Goal: Task Accomplishment & Management: Use online tool/utility

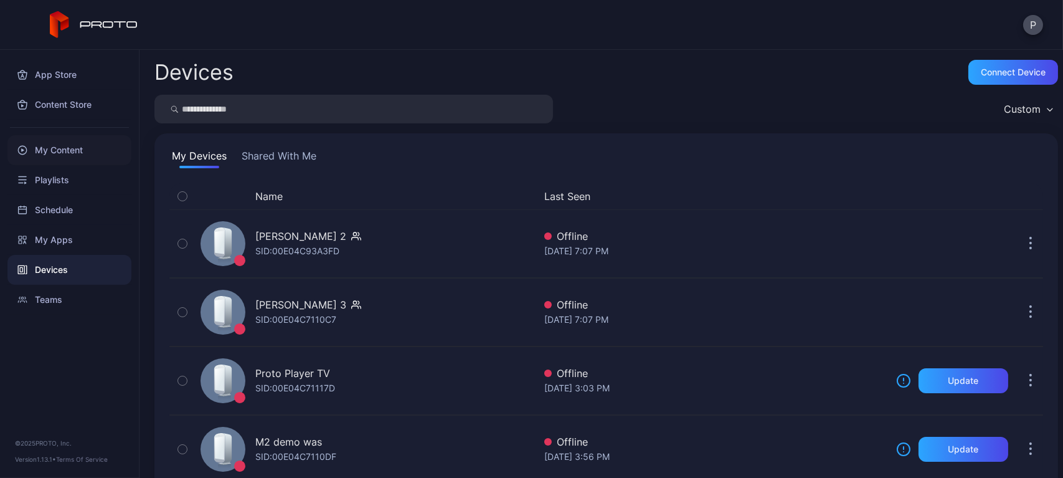
click at [90, 148] on div "My Content" at bounding box center [69, 150] width 124 height 30
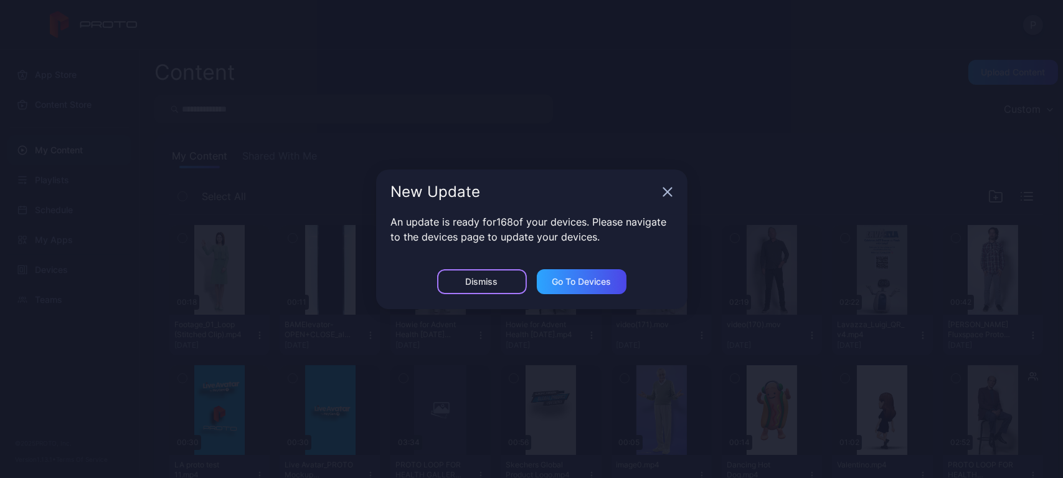
click at [468, 272] on div "Dismiss" at bounding box center [482, 281] width 90 height 25
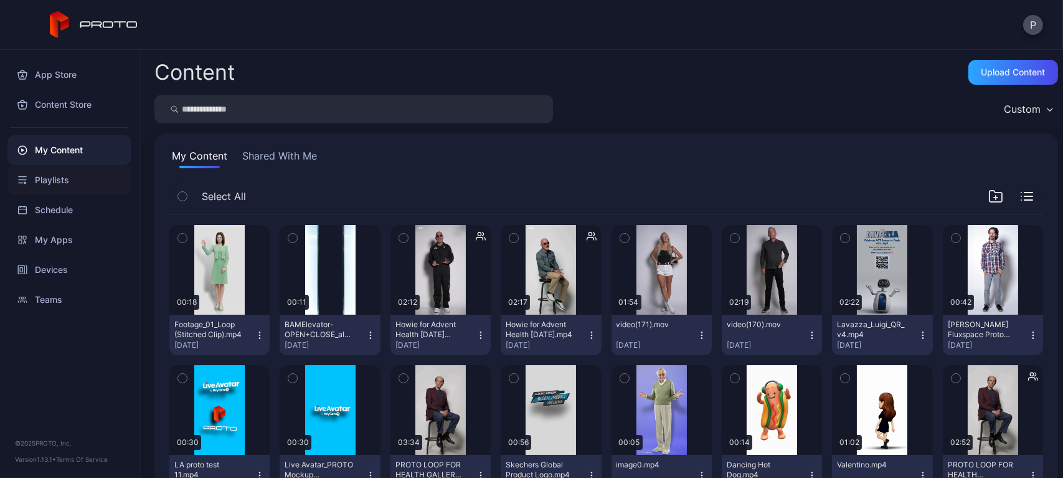
click at [82, 186] on div "Playlists" at bounding box center [69, 180] width 124 height 30
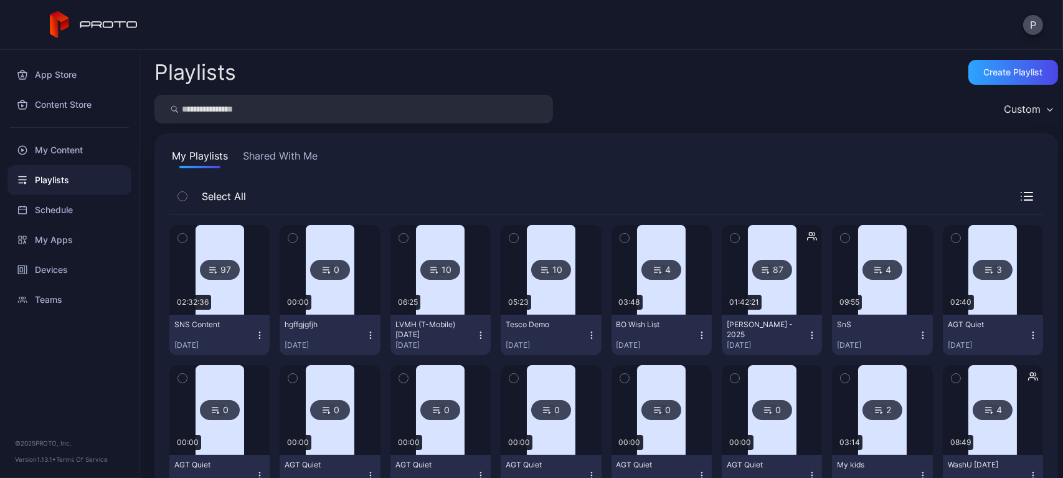
click at [286, 109] on input "search" at bounding box center [353, 109] width 398 height 29
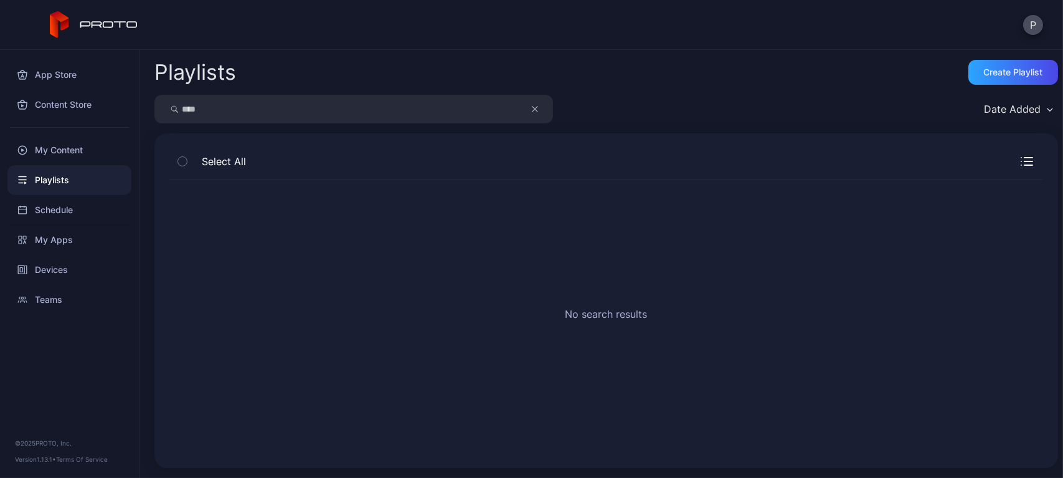
type input "****"
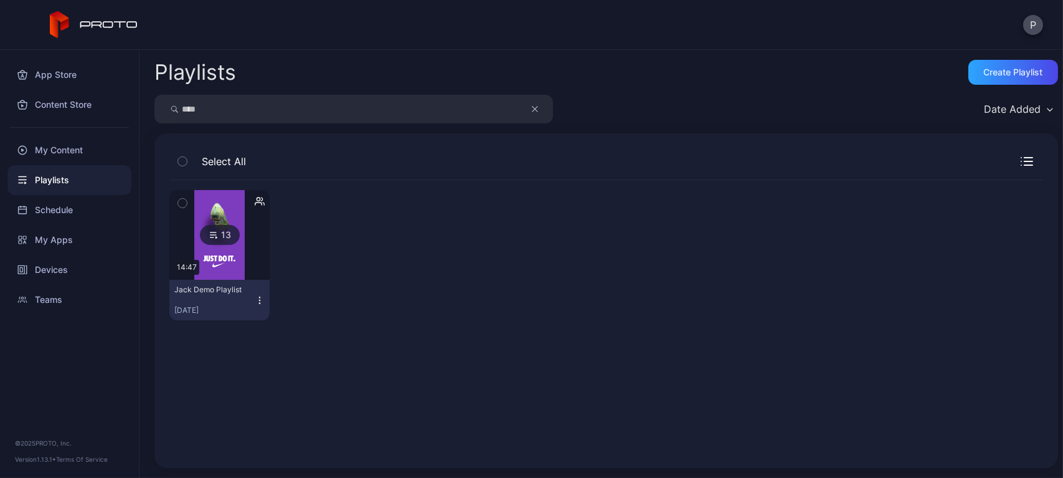
click at [257, 301] on icon "button" at bounding box center [260, 300] width 10 height 10
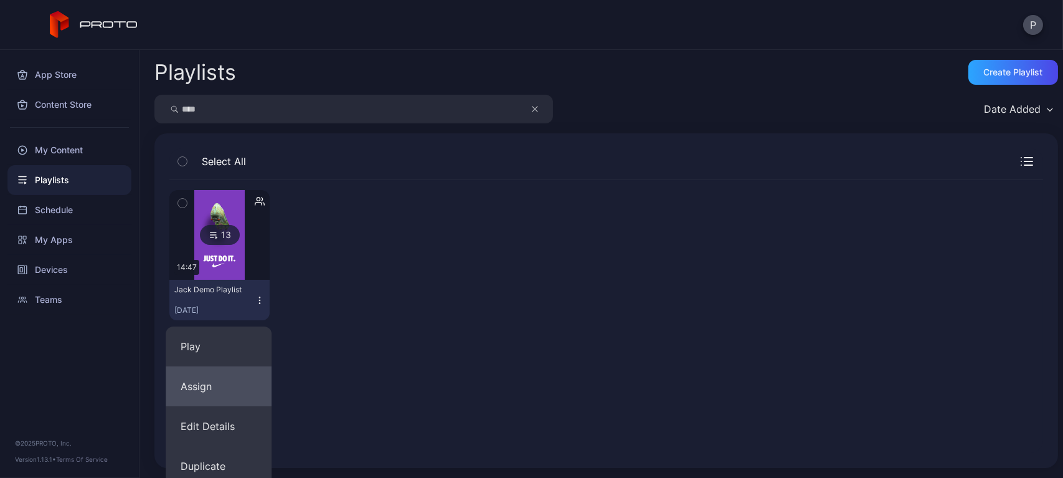
click at [224, 379] on button "Assign" at bounding box center [219, 386] width 106 height 40
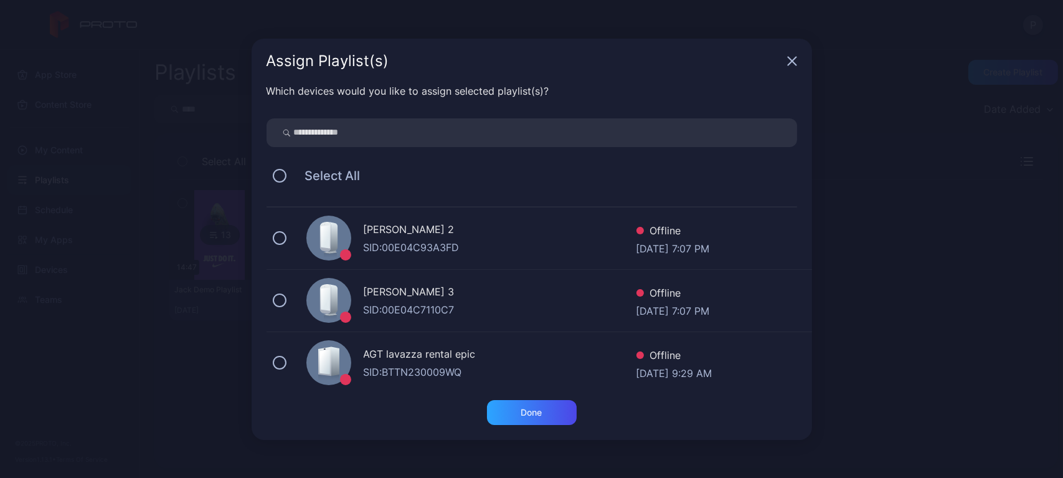
click at [354, 139] on input "search" at bounding box center [531, 132] width 530 height 29
type input "*******"
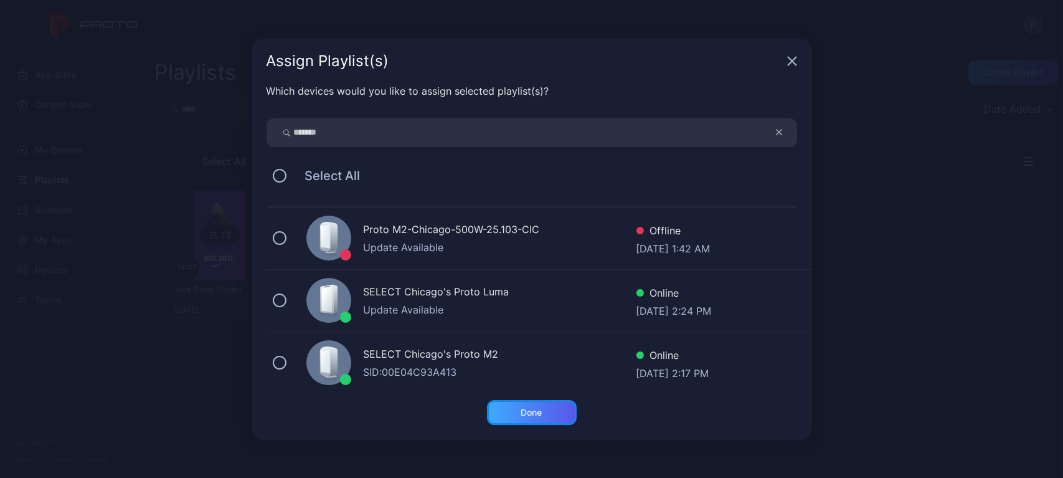
click at [542, 410] on div "Done" at bounding box center [531, 412] width 21 height 10
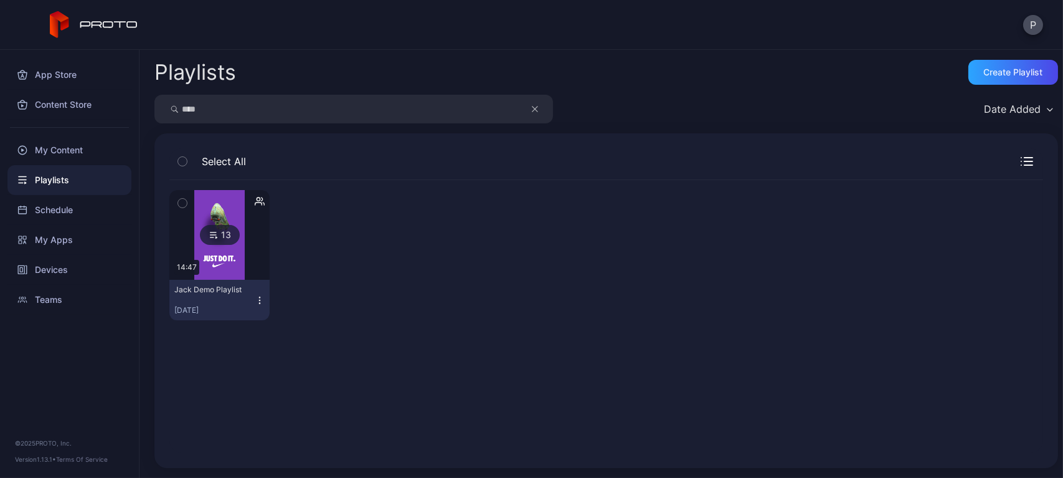
click at [478, 108] on input "****" at bounding box center [353, 109] width 398 height 29
click at [255, 298] on icon "button" at bounding box center [260, 300] width 10 height 10
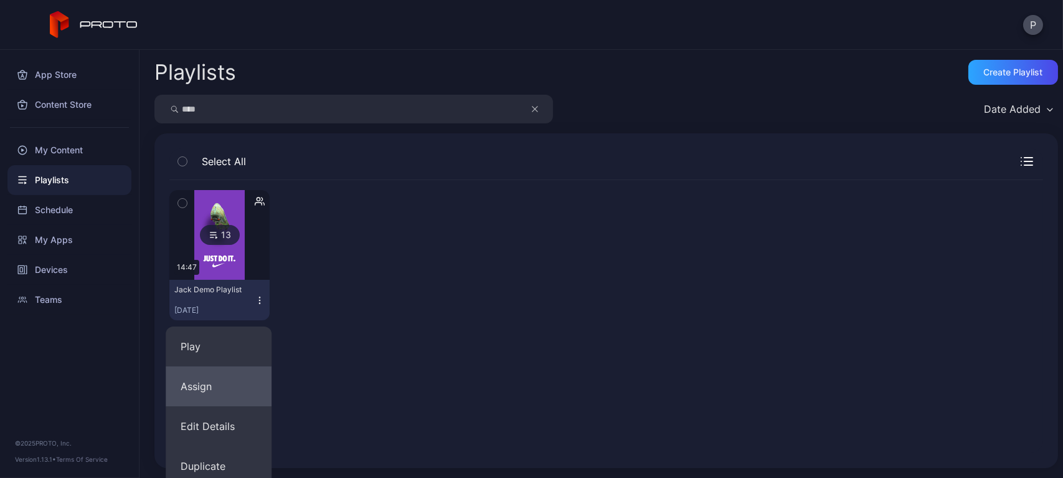
click at [238, 370] on button "Assign" at bounding box center [219, 386] width 106 height 40
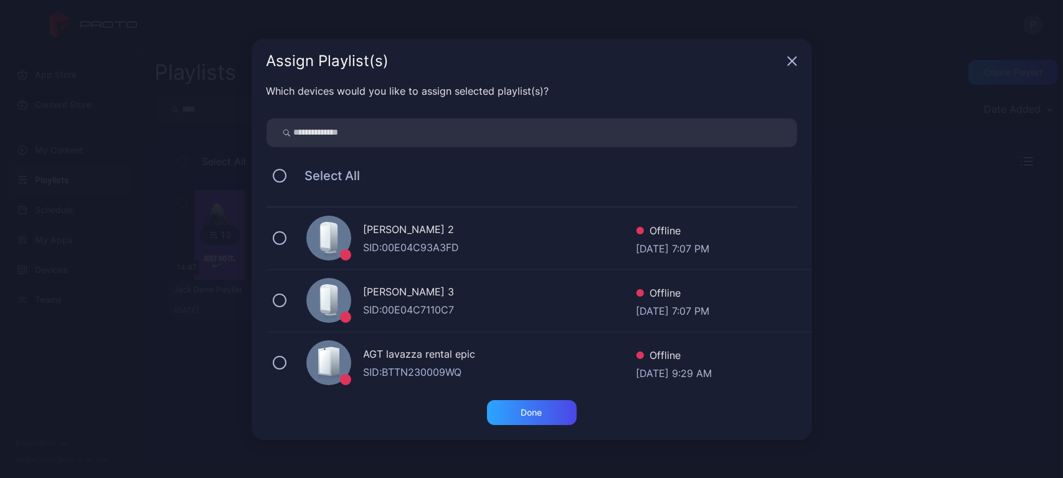
click at [354, 133] on input "search" at bounding box center [531, 132] width 530 height 29
type input "***"
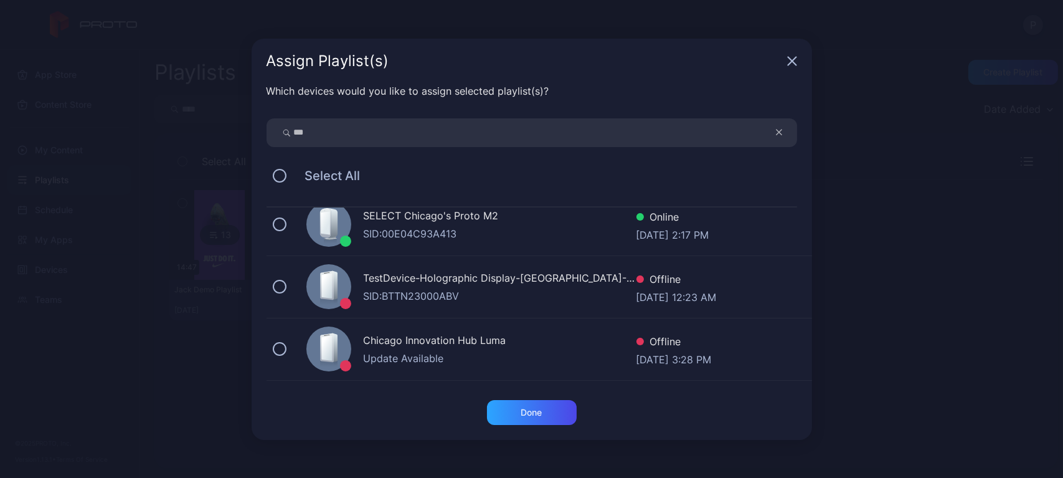
scroll to position [142, 0]
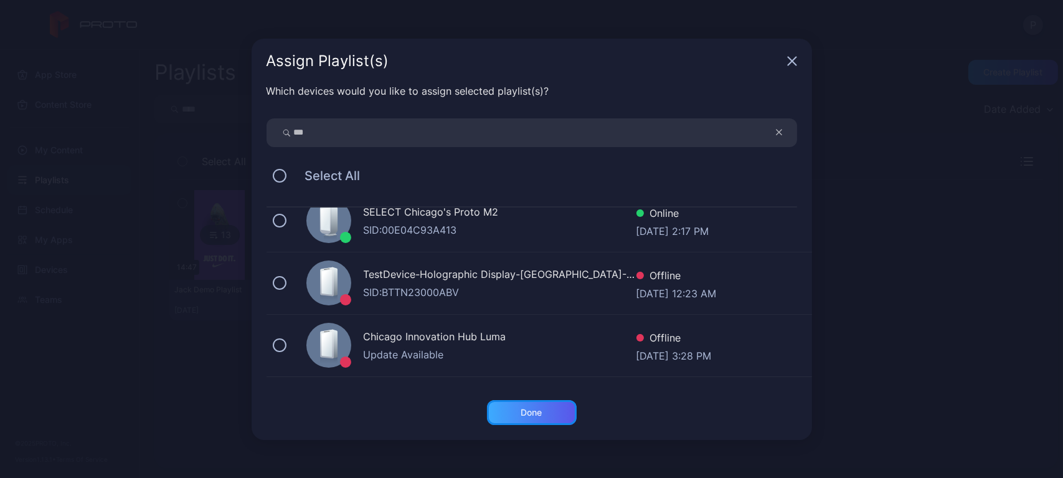
click at [539, 403] on div "Done" at bounding box center [532, 412] width 90 height 25
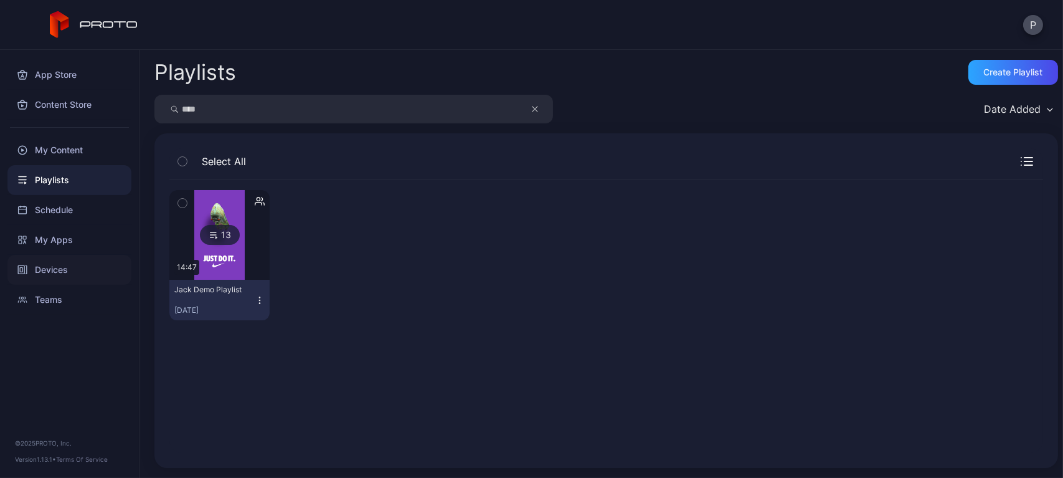
click at [103, 255] on div "Devices" at bounding box center [69, 270] width 124 height 30
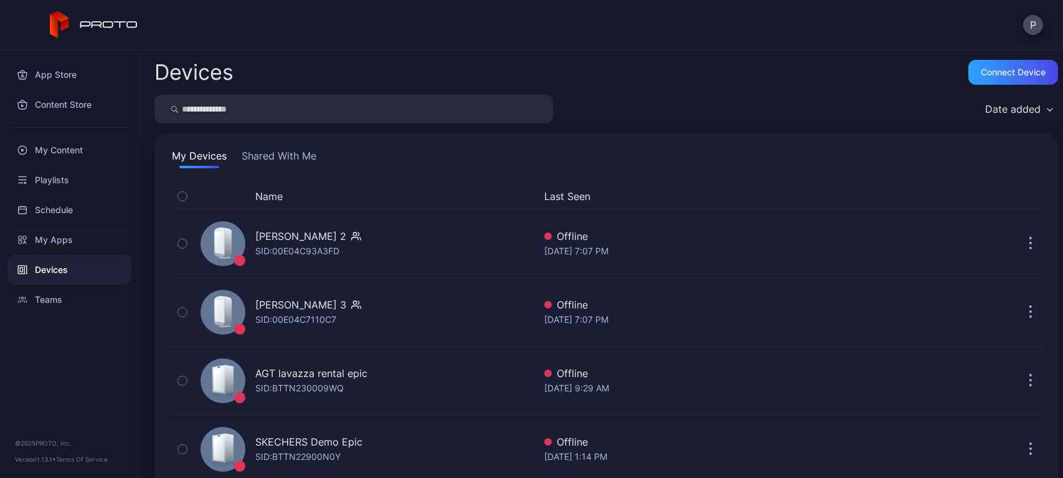
click at [268, 113] on input "search" at bounding box center [353, 109] width 398 height 29
type input "******"
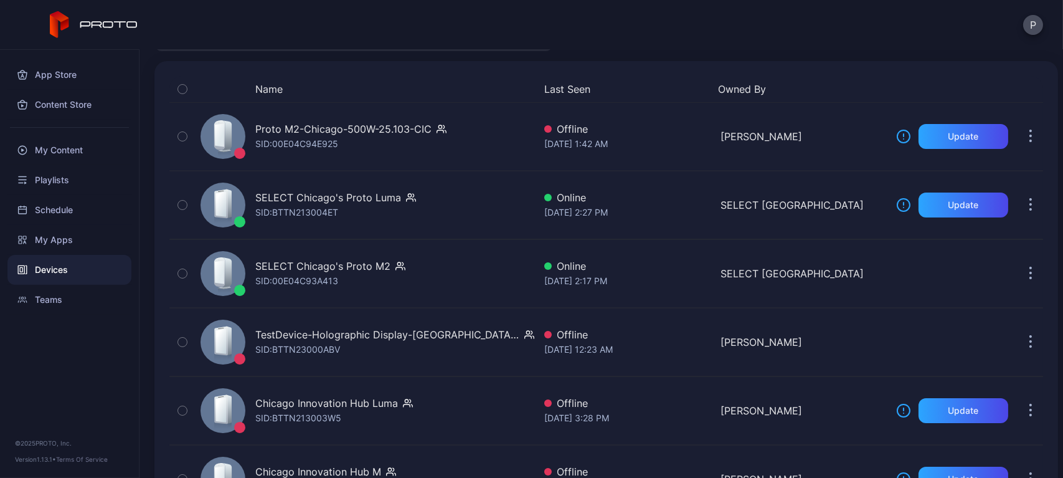
scroll to position [75, 0]
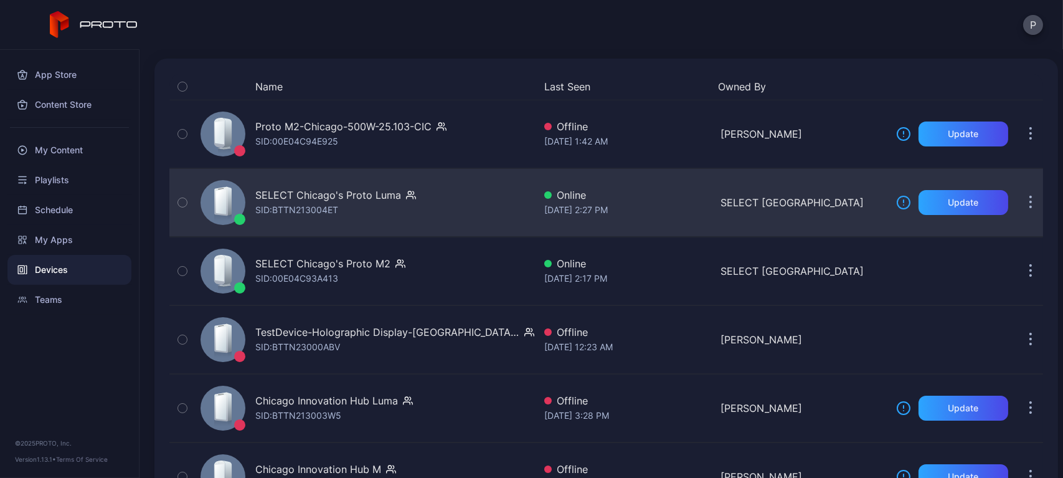
click at [465, 212] on div "SELECT Chicago's Proto Luma SID: BTTN213004ET" at bounding box center [364, 202] width 339 height 62
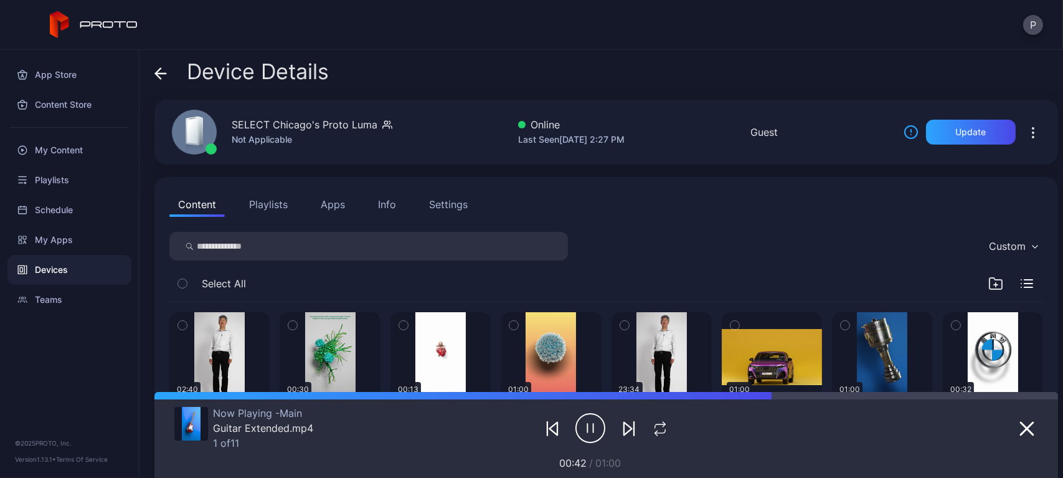
click at [162, 73] on icon at bounding box center [161, 73] width 11 height 0
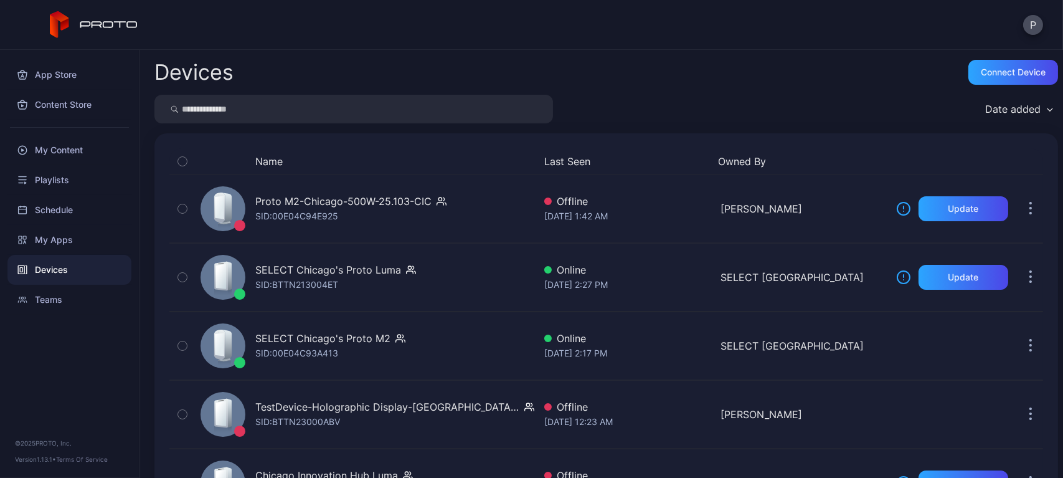
click at [113, 255] on div "Devices" at bounding box center [69, 270] width 124 height 30
click at [407, 120] on input "search" at bounding box center [353, 109] width 398 height 29
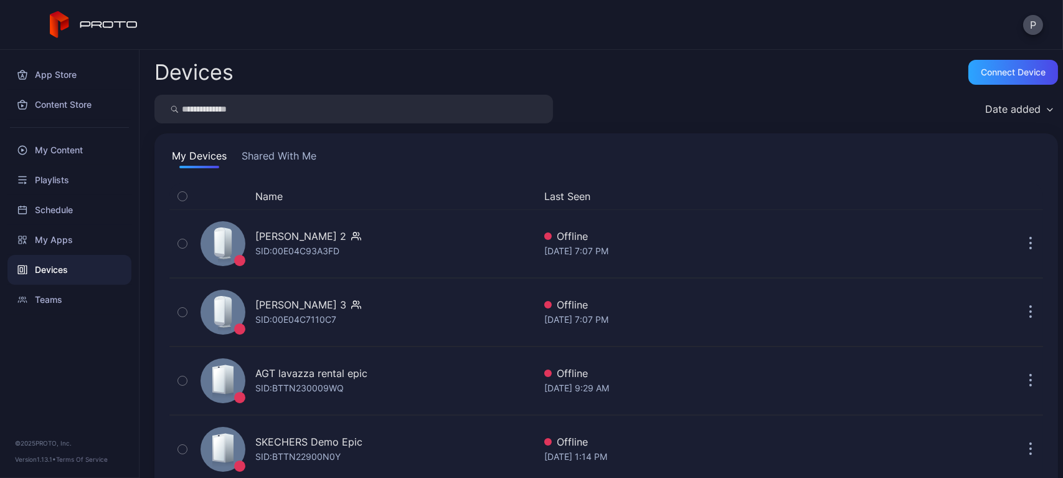
click at [294, 166] on button "Shared With Me" at bounding box center [279, 158] width 80 height 20
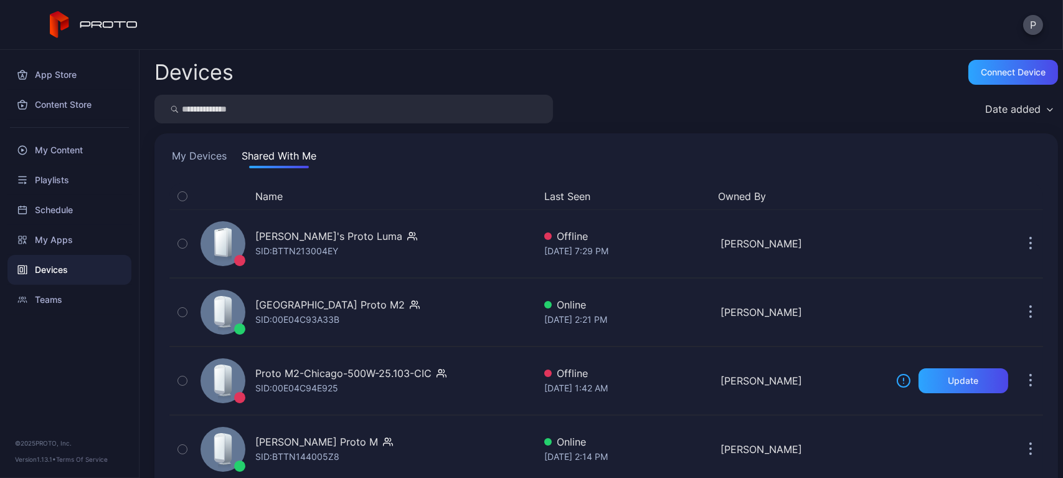
click at [578, 191] on button "Last Seen" at bounding box center [625, 196] width 163 height 15
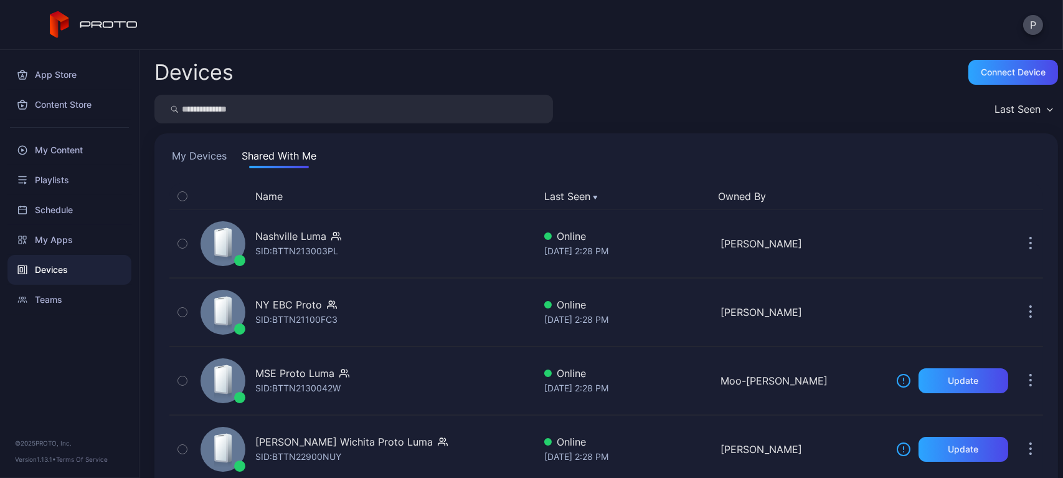
click at [214, 149] on button "My Devices" at bounding box center [199, 158] width 60 height 20
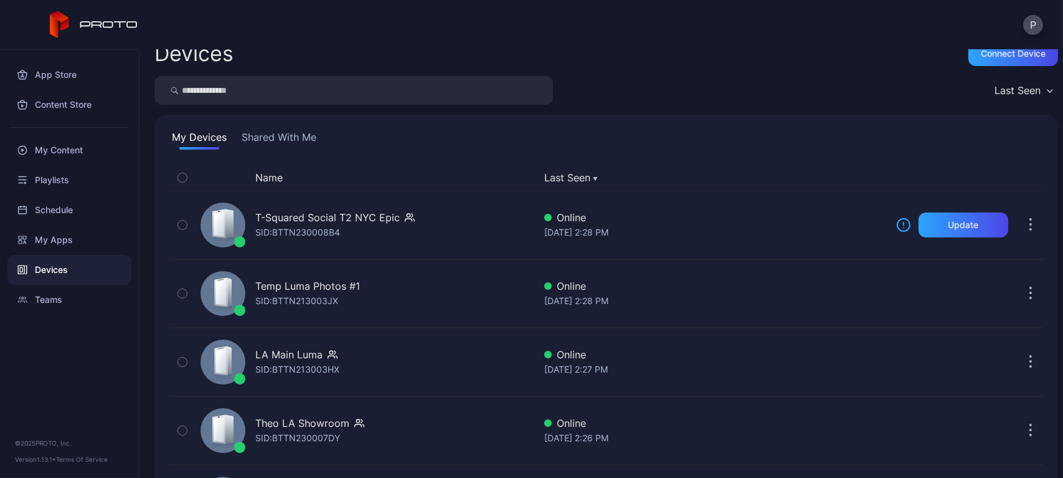
scroll to position [7, 0]
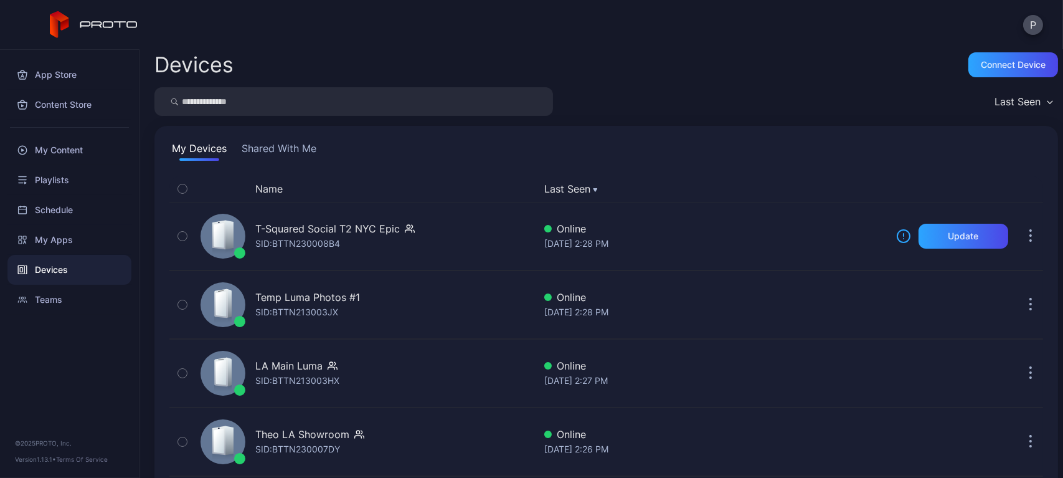
click at [291, 156] on button "Shared With Me" at bounding box center [279, 151] width 80 height 20
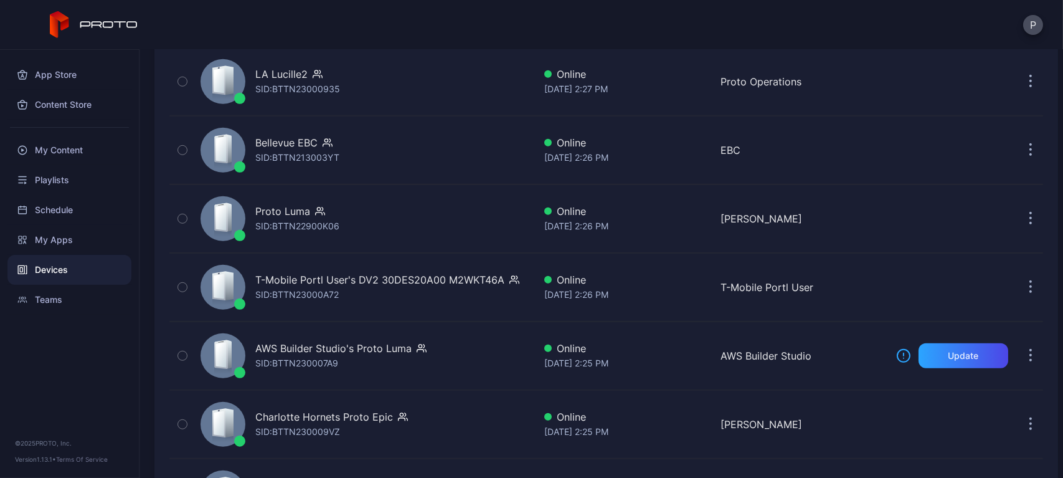
scroll to position [2080, 0]
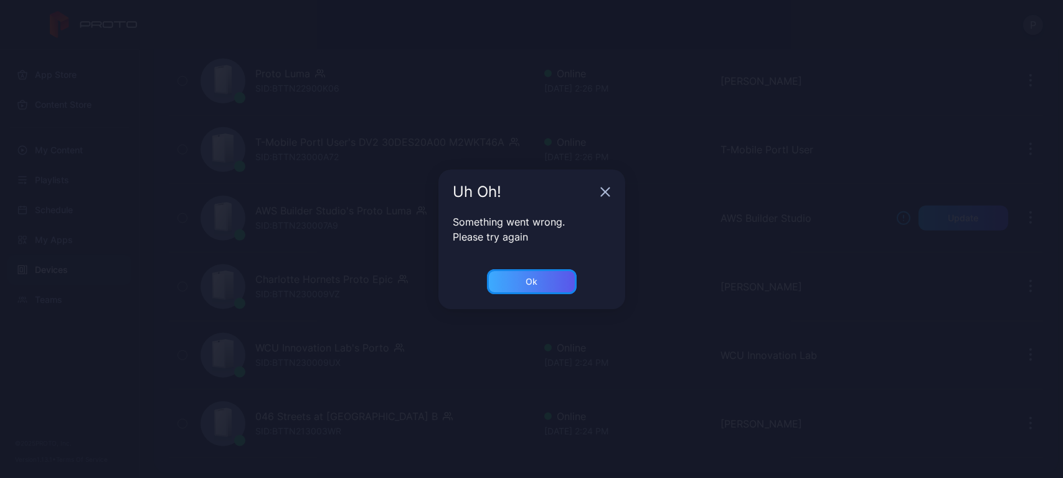
click at [497, 271] on div "Ok" at bounding box center [532, 281] width 90 height 25
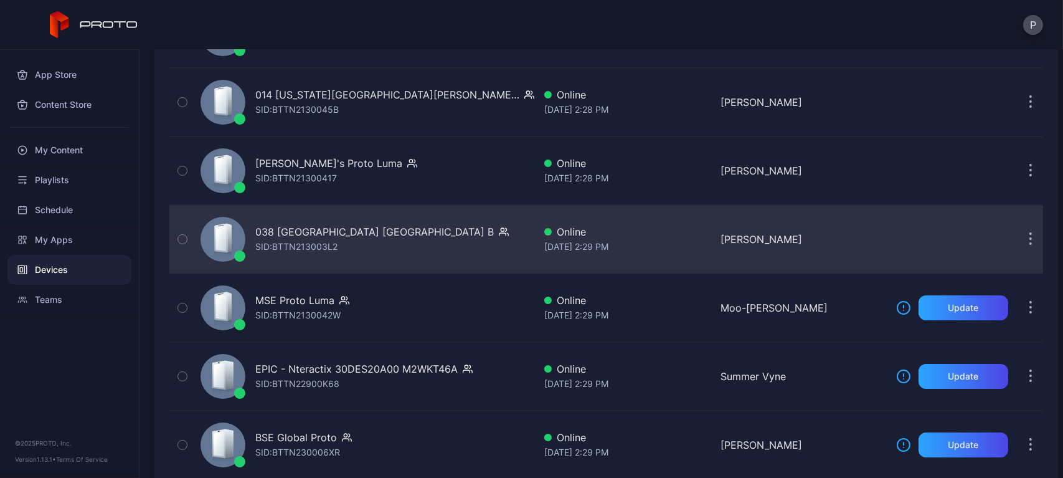
scroll to position [0, 0]
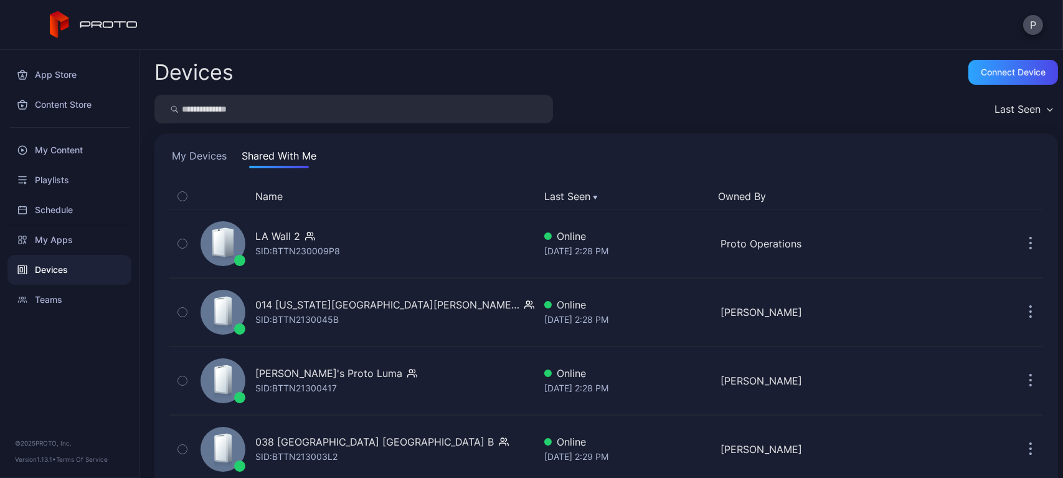
click at [222, 158] on button "My Devices" at bounding box center [199, 158] width 60 height 20
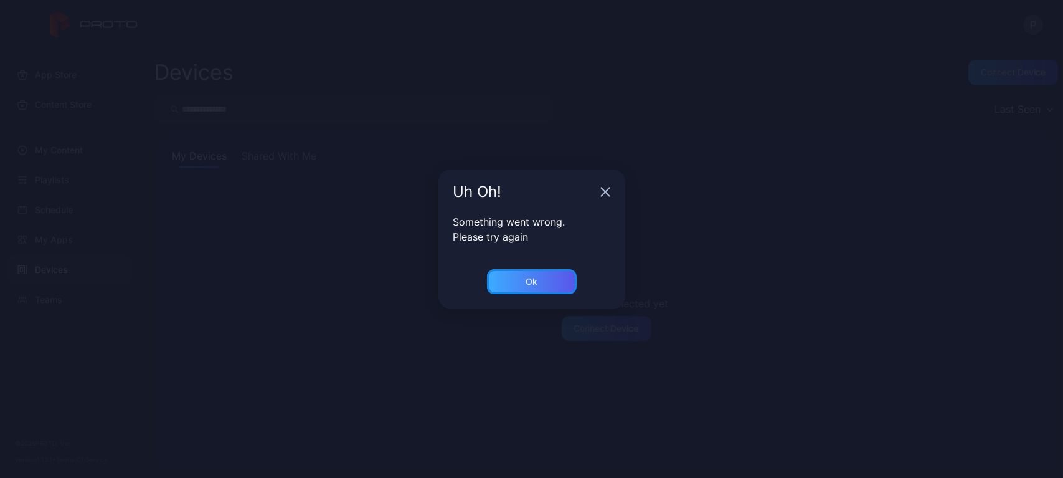
click at [520, 281] on div "Ok" at bounding box center [532, 281] width 90 height 25
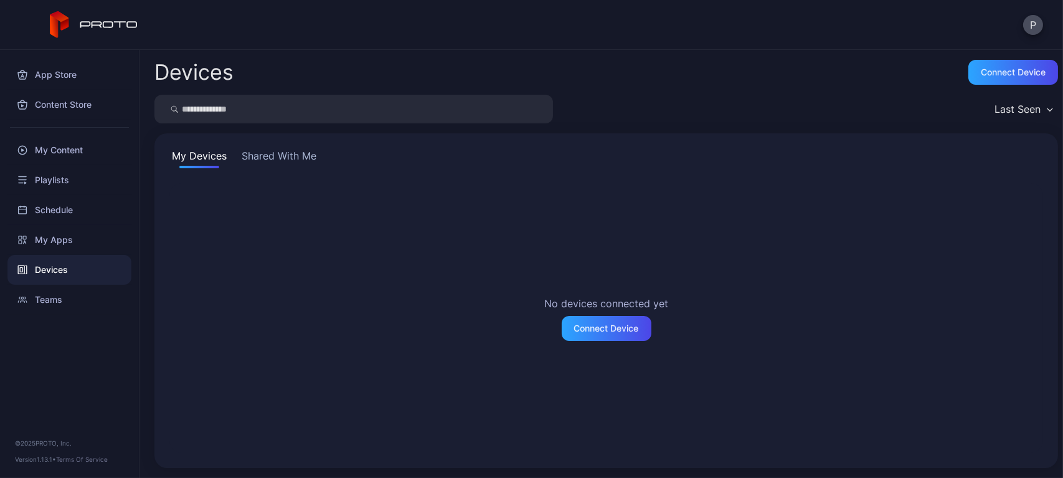
click at [292, 161] on button "Shared With Me" at bounding box center [279, 158] width 80 height 20
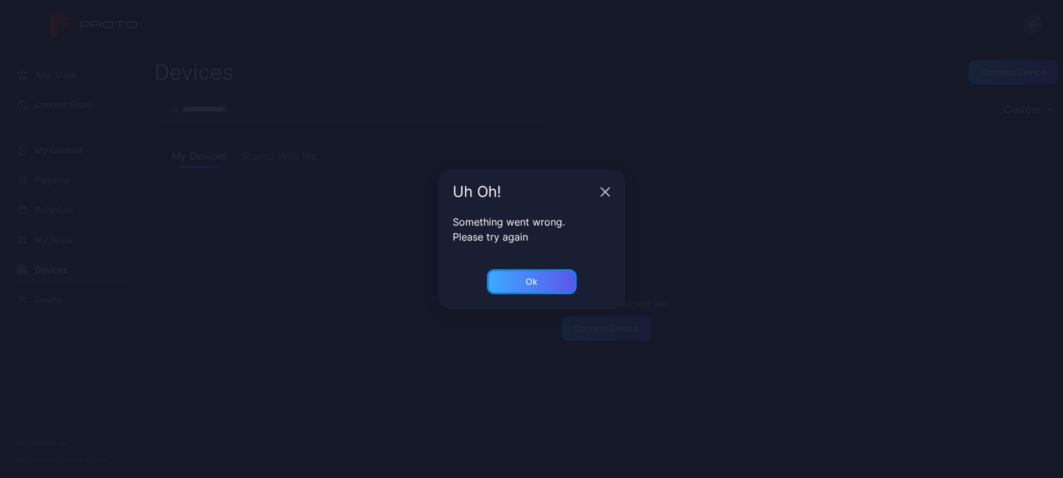
click at [532, 270] on div "Ok" at bounding box center [532, 281] width 90 height 25
click at [514, 269] on div "Ok" at bounding box center [532, 281] width 90 height 25
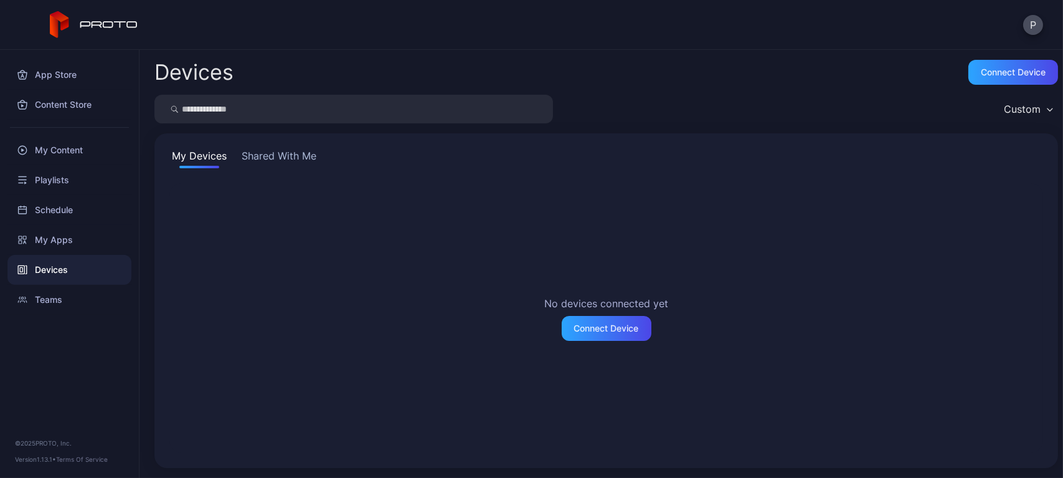
click at [95, 128] on div at bounding box center [69, 128] width 139 height 16
click at [68, 72] on div "App Store" at bounding box center [69, 75] width 124 height 30
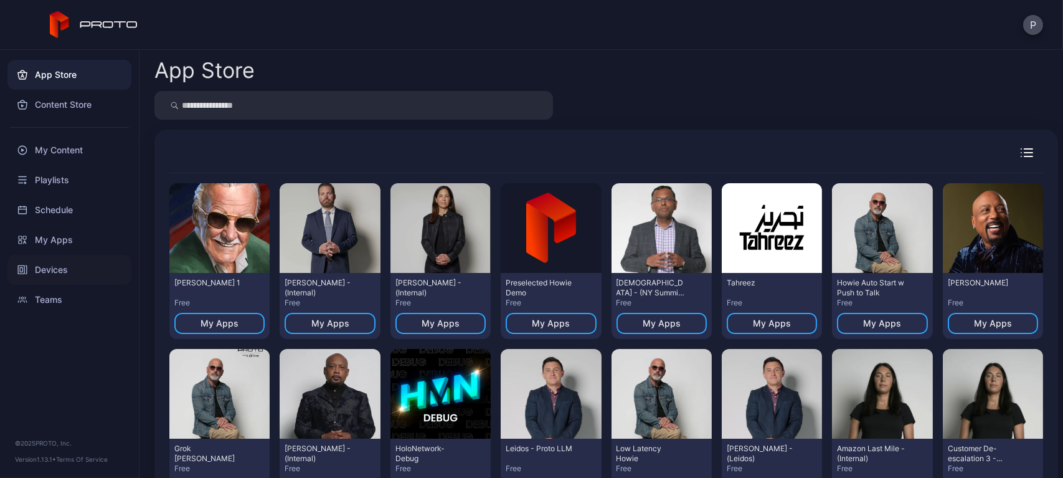
click at [41, 257] on div "Devices" at bounding box center [69, 270] width 124 height 30
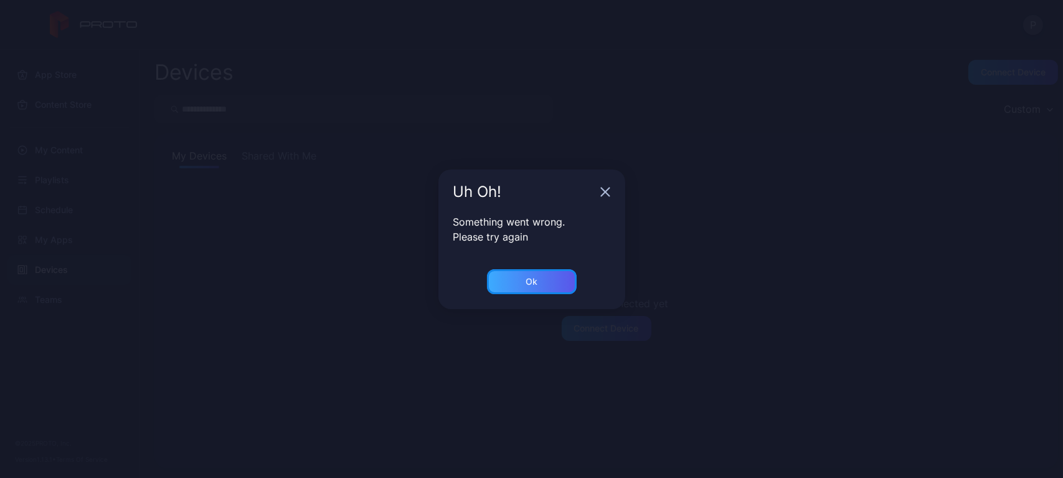
click at [511, 280] on div "Ok" at bounding box center [532, 281] width 90 height 25
click at [520, 271] on div "Ok" at bounding box center [532, 281] width 90 height 25
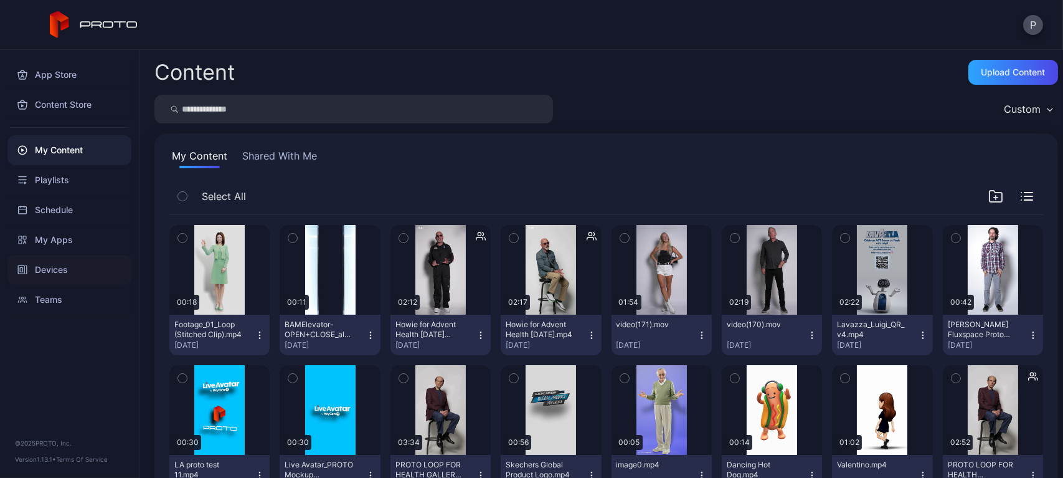
click at [68, 262] on div "Devices" at bounding box center [69, 270] width 124 height 30
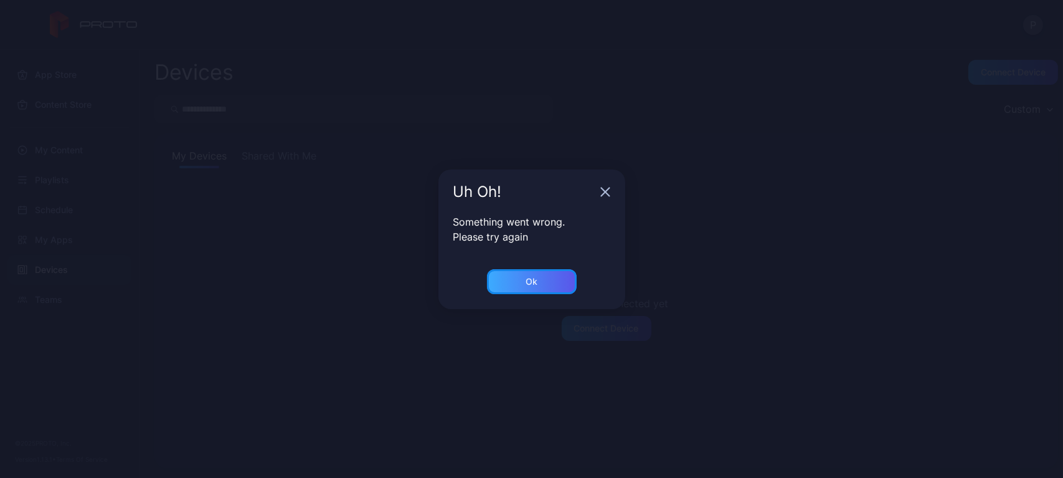
click at [487, 281] on div "Ok" at bounding box center [532, 281] width 90 height 25
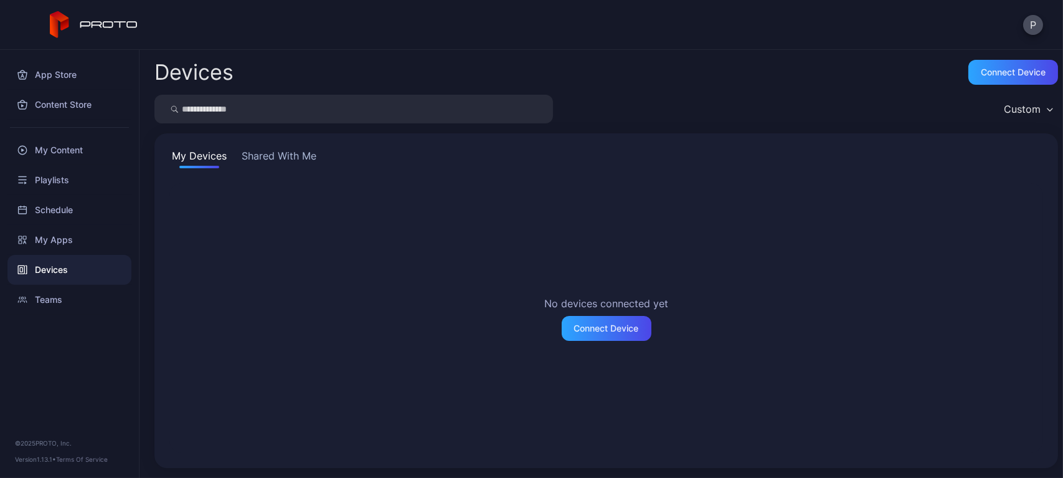
click at [293, 167] on button "Shared With Me" at bounding box center [279, 158] width 80 height 20
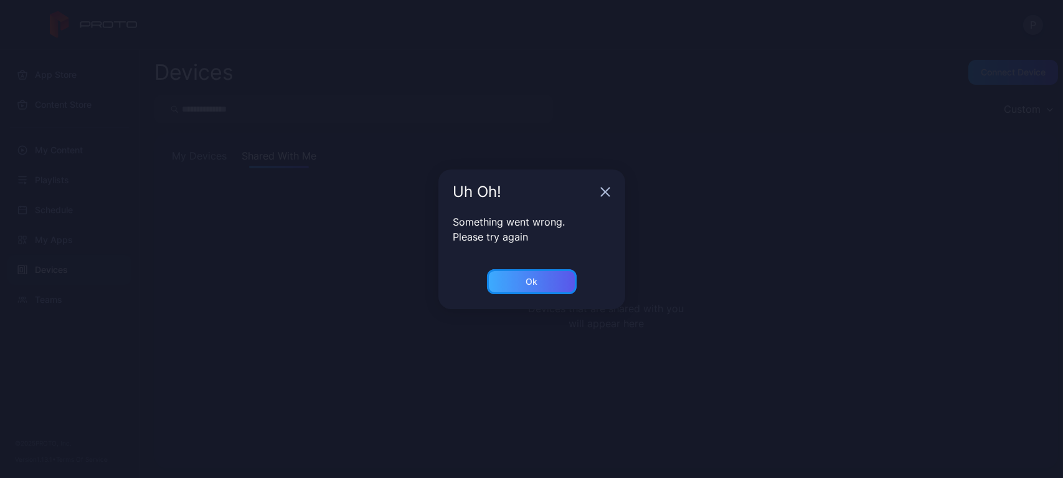
click at [501, 275] on div "Ok" at bounding box center [532, 281] width 90 height 25
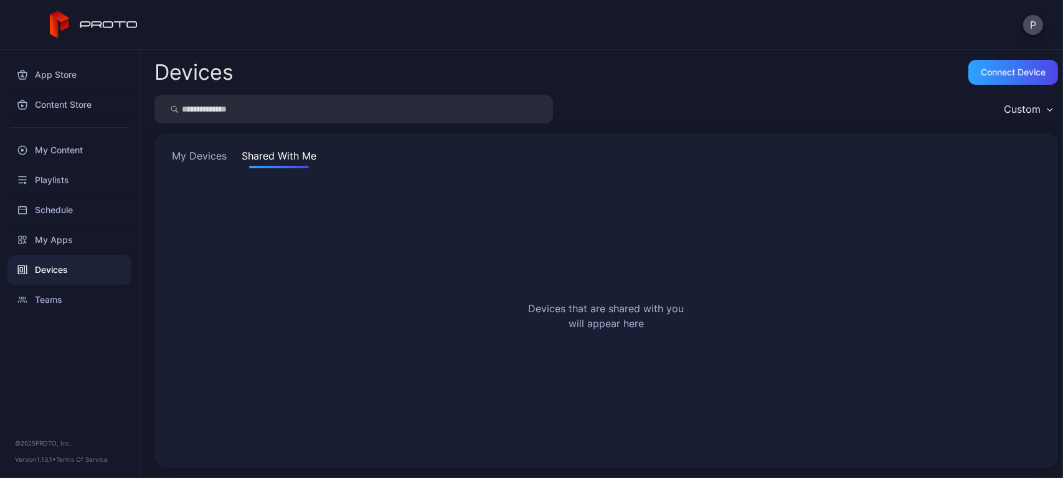
click at [199, 159] on button "My Devices" at bounding box center [199, 158] width 60 height 20
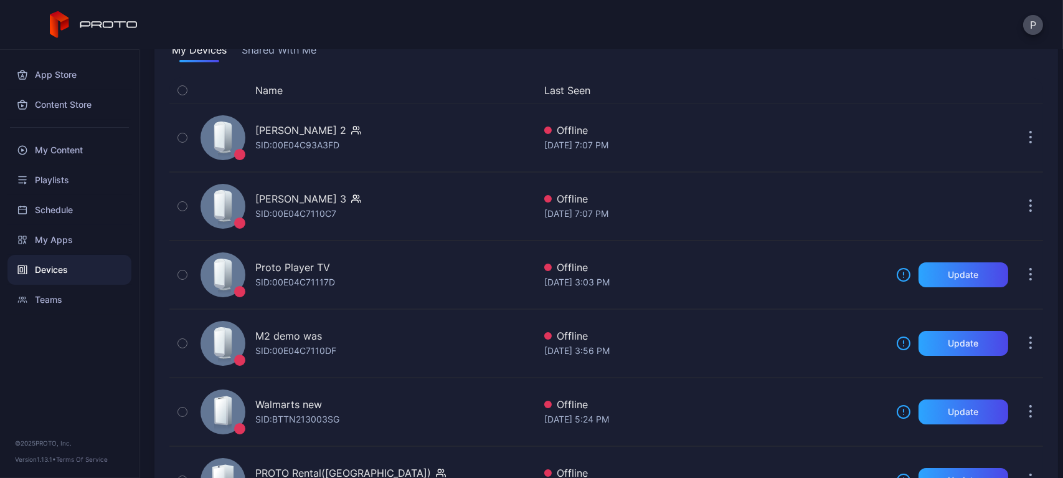
scroll to position [106, 0]
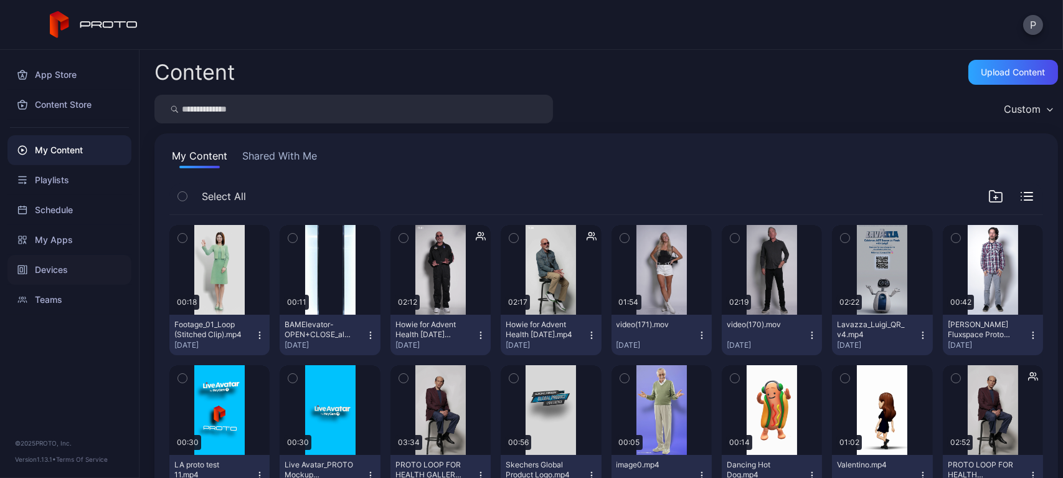
click at [65, 258] on div "Devices" at bounding box center [69, 270] width 124 height 30
